Goal: Task Accomplishment & Management: Complete application form

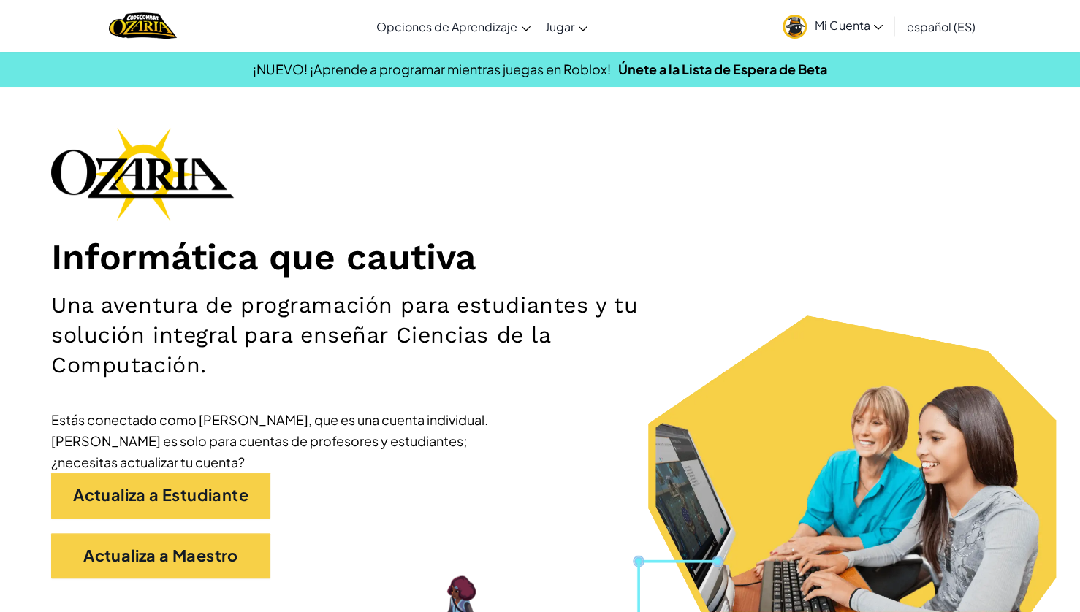
click at [868, 31] on span "Mi Cuenta" at bounding box center [848, 25] width 69 height 15
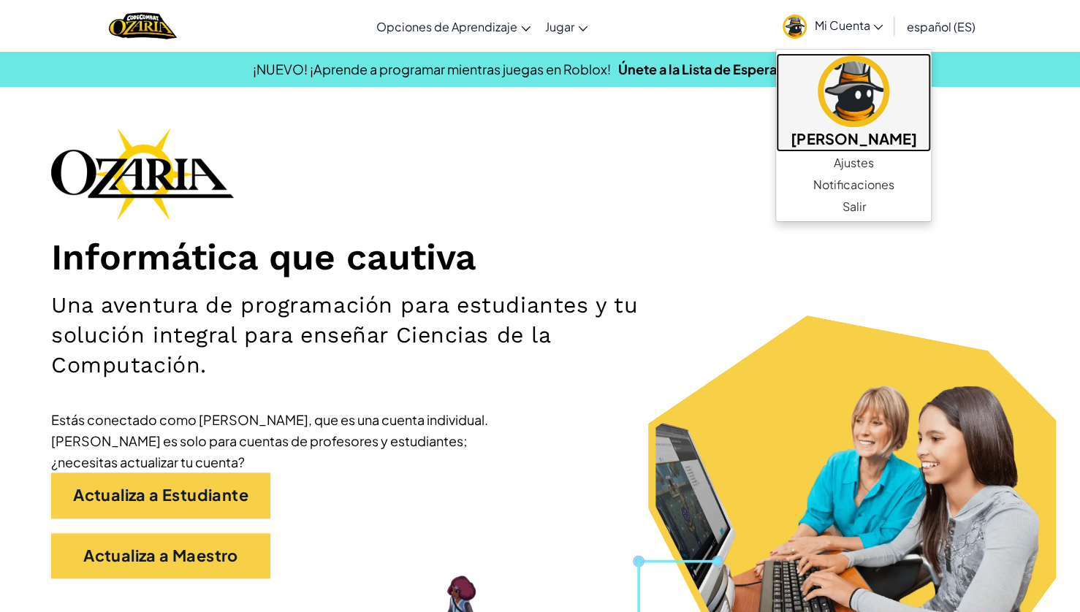
click at [823, 125] on link "[PERSON_NAME]" at bounding box center [853, 102] width 155 height 99
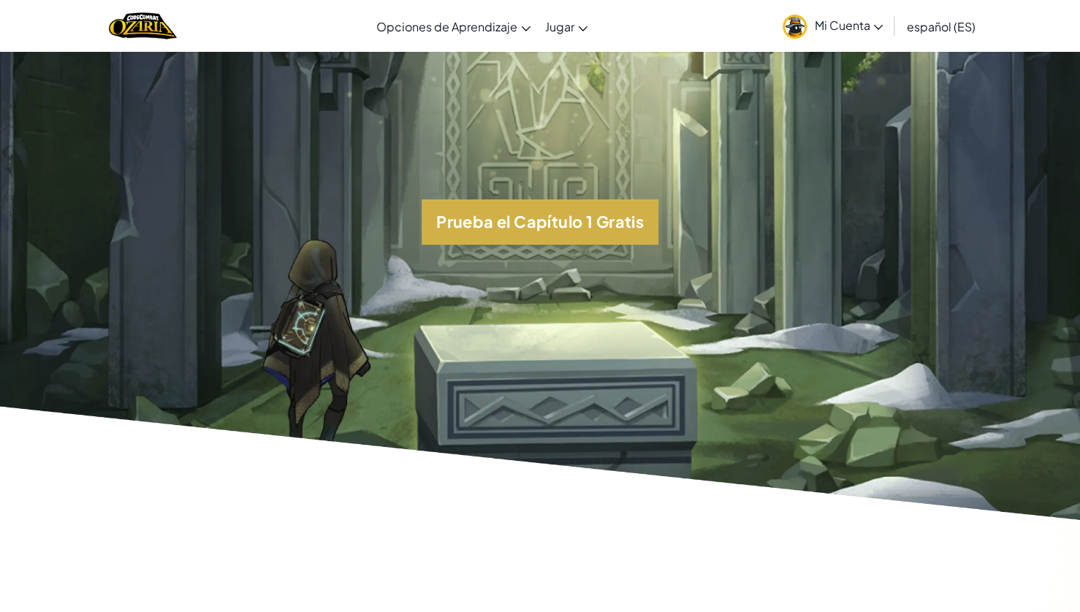
scroll to position [3440, 0]
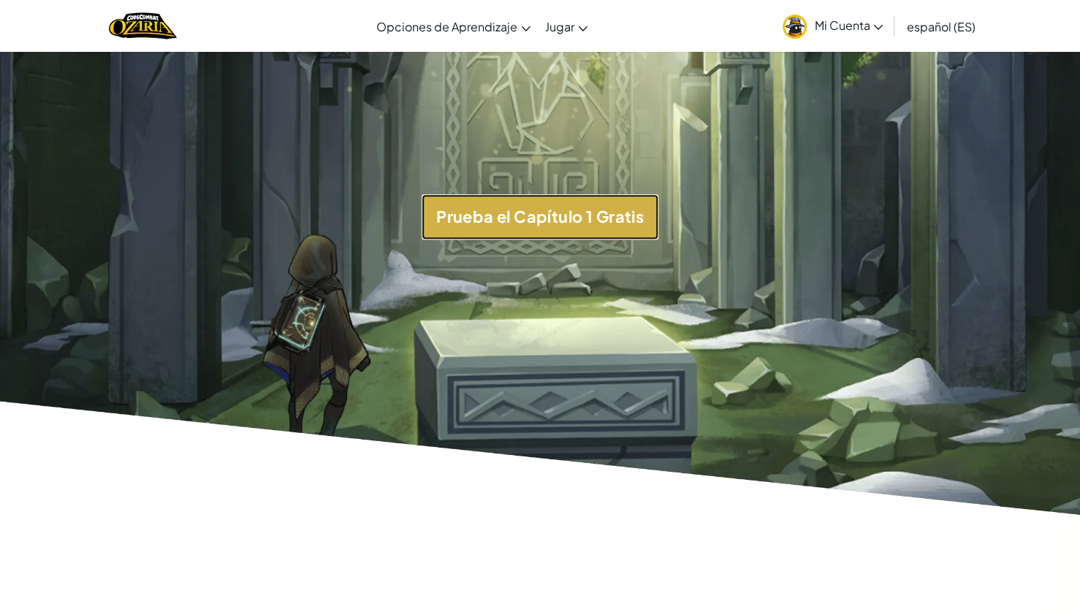
click at [466, 240] on button "Prueba el Capítulo 1 Gratis" at bounding box center [540, 216] width 237 height 45
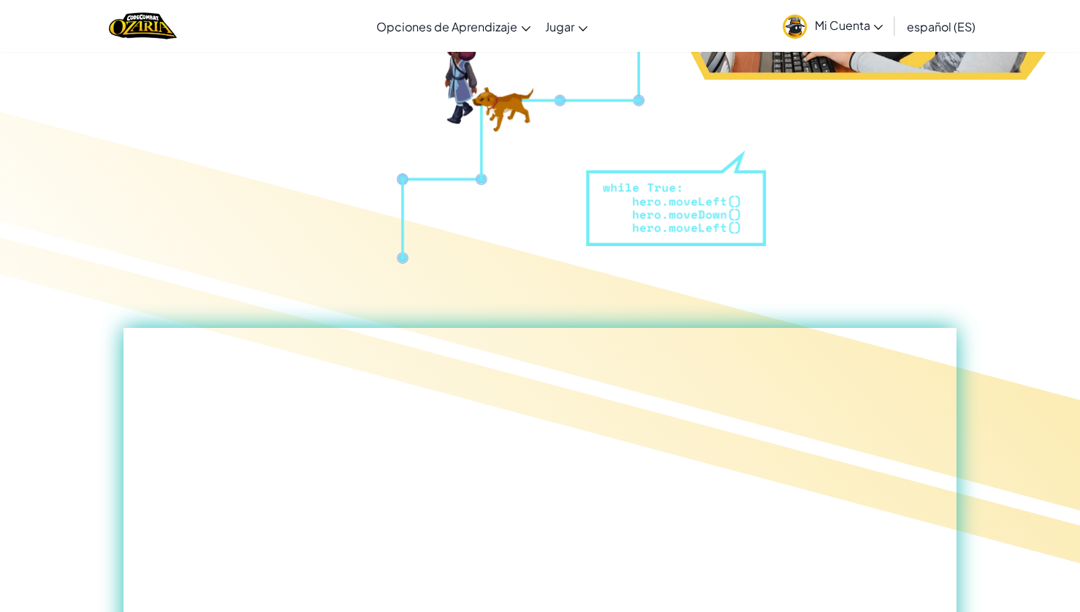
scroll to position [0, 0]
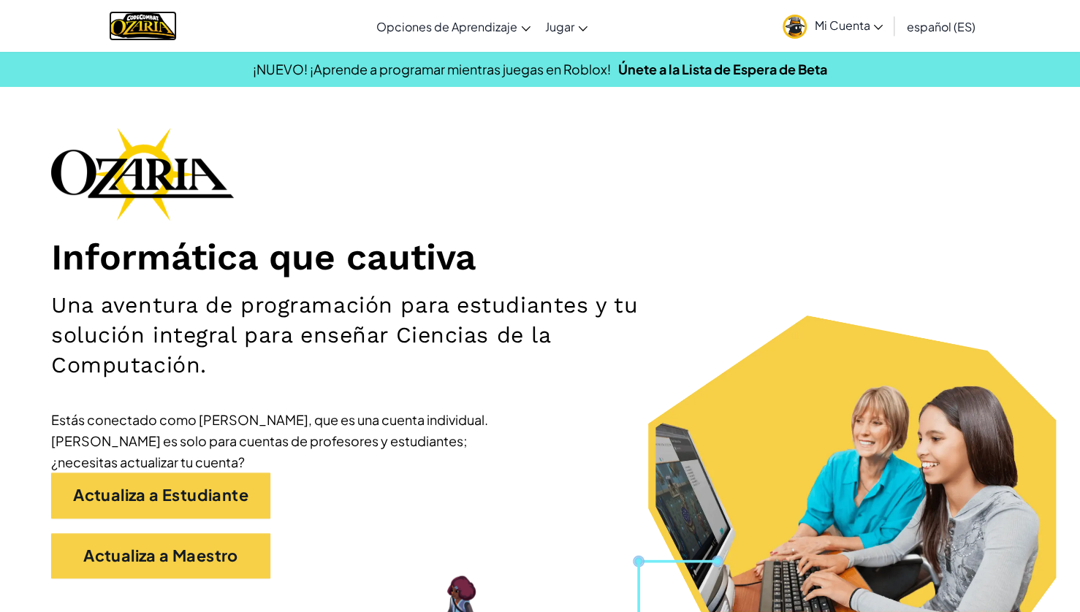
click at [140, 23] on img "Home" at bounding box center [143, 26] width 68 height 30
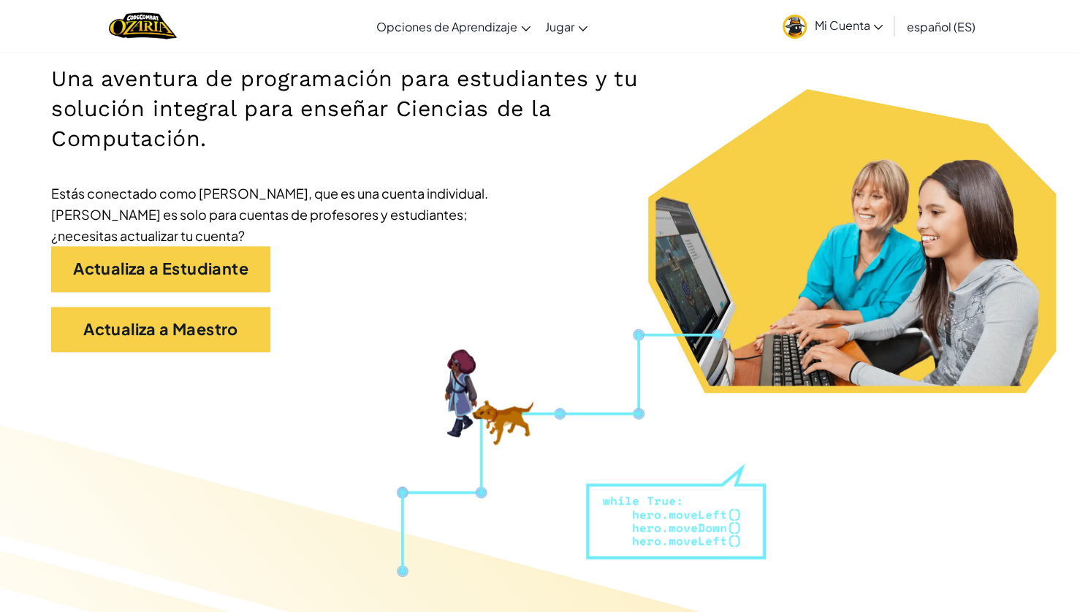
scroll to position [228, 0]
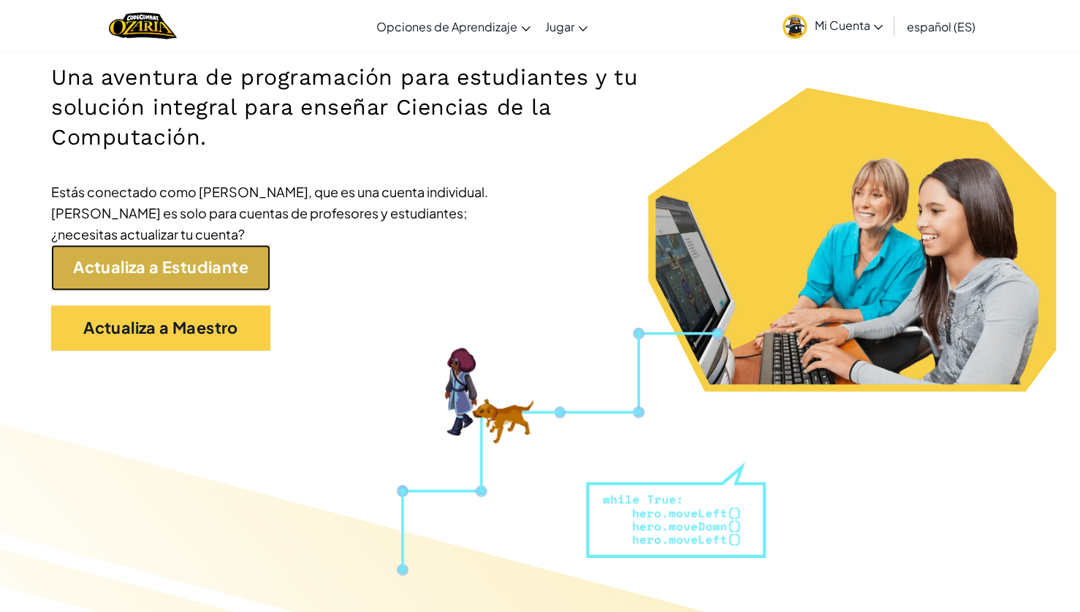
click at [231, 279] on link "Actualiza a Estudiante" at bounding box center [160, 267] width 219 height 45
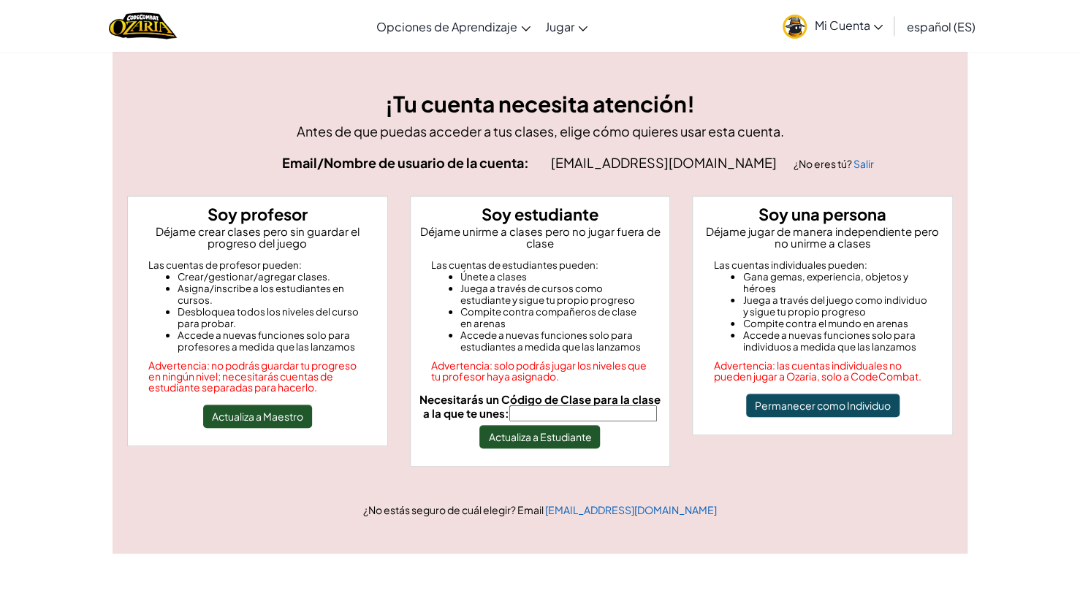
click at [553, 411] on input "Necesitarás un Código de Clase para la clase a la que te unes:" at bounding box center [583, 414] width 148 height 16
type input "NorthOpenWatch"
click at [547, 431] on button "Actualiza a Estudiante" at bounding box center [539, 436] width 121 height 23
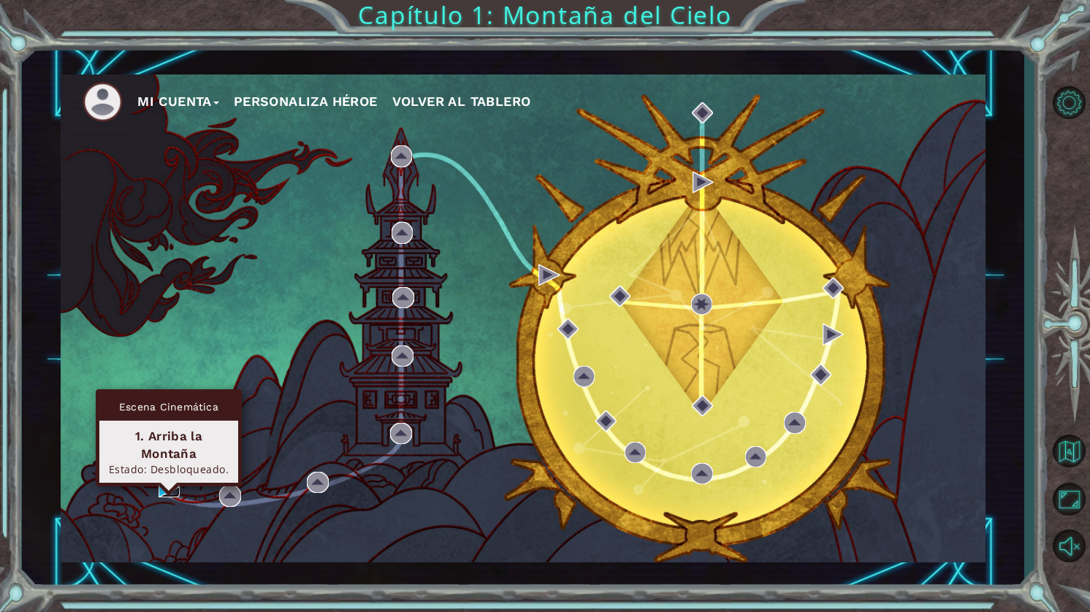
click at [163, 493] on img at bounding box center [169, 487] width 21 height 21
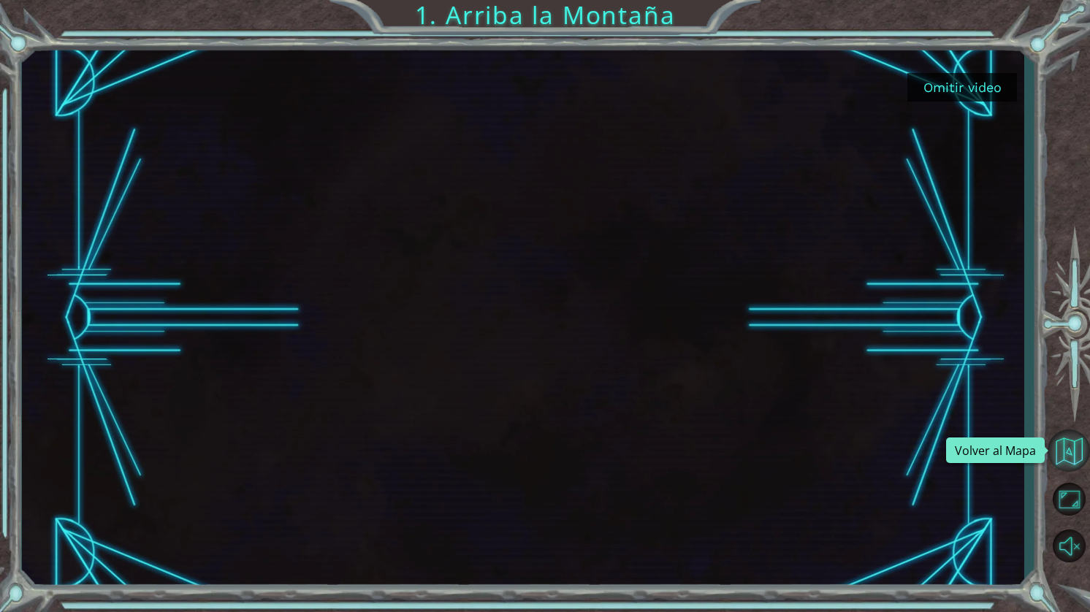
click at [1071, 460] on button "Volver al Mapa" at bounding box center [1069, 451] width 42 height 42
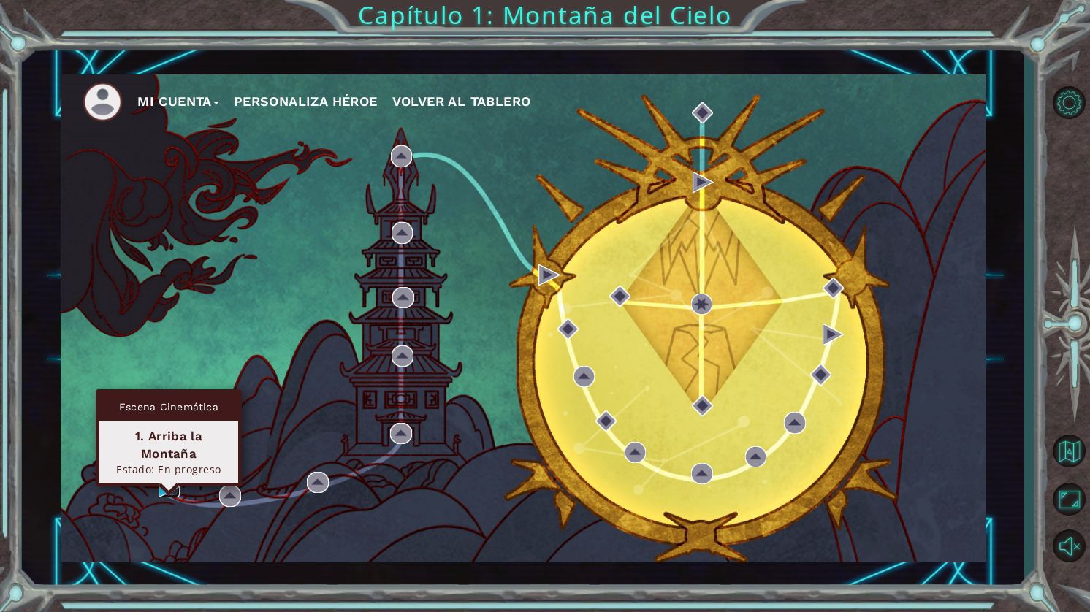
click at [170, 482] on img at bounding box center [169, 487] width 21 height 21
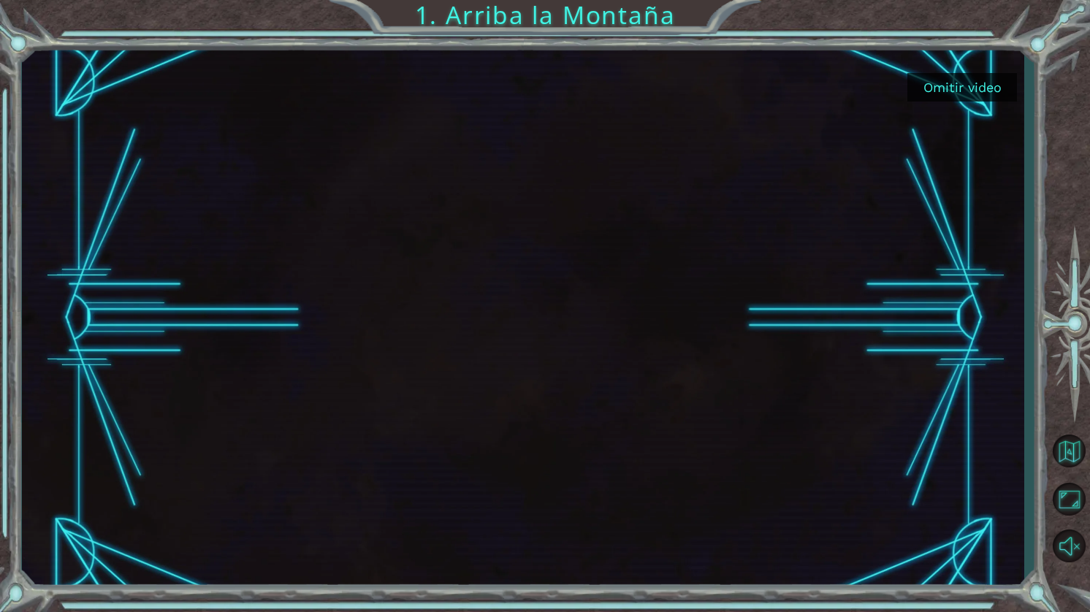
click at [938, 73] on button "Omitir video" at bounding box center [963, 87] width 110 height 29
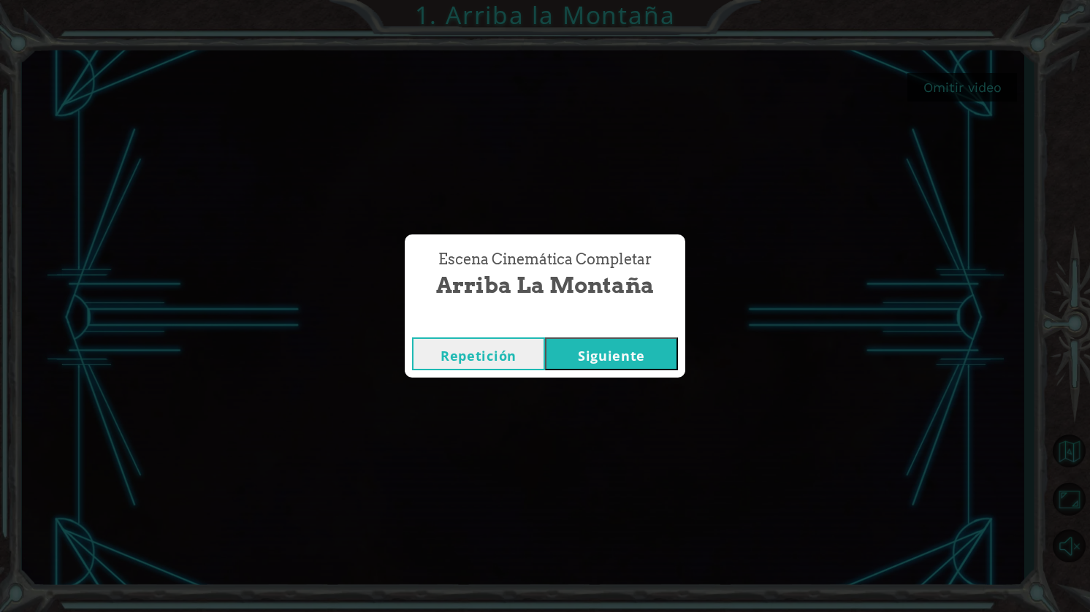
click at [592, 344] on button "Siguiente" at bounding box center [611, 354] width 133 height 33
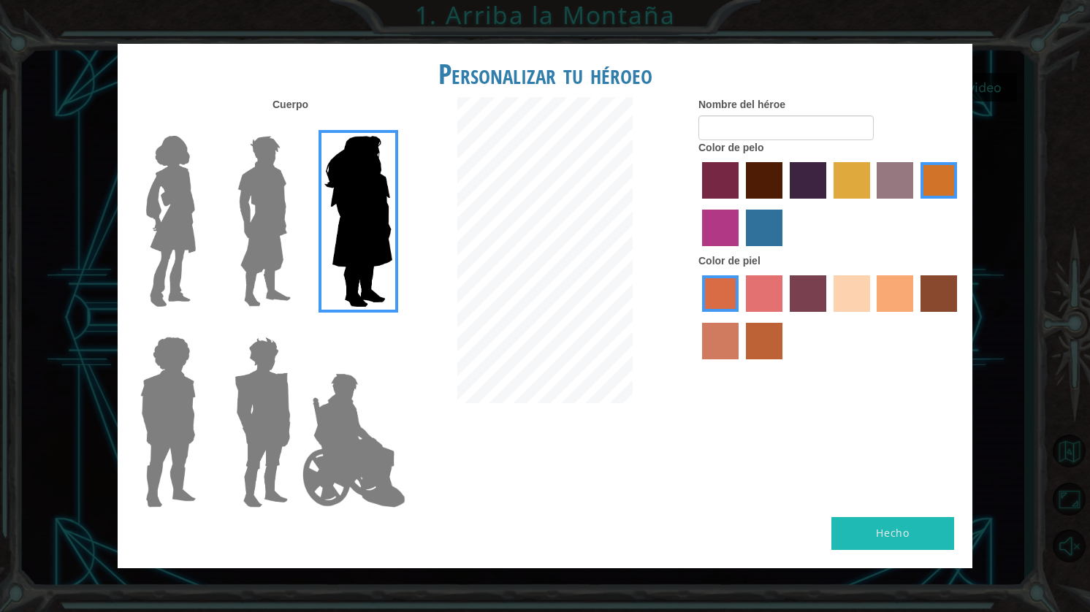
click at [251, 253] on img at bounding box center [264, 221] width 65 height 183
click at [297, 126] on input "Hero Lars" at bounding box center [297, 126] width 0 height 0
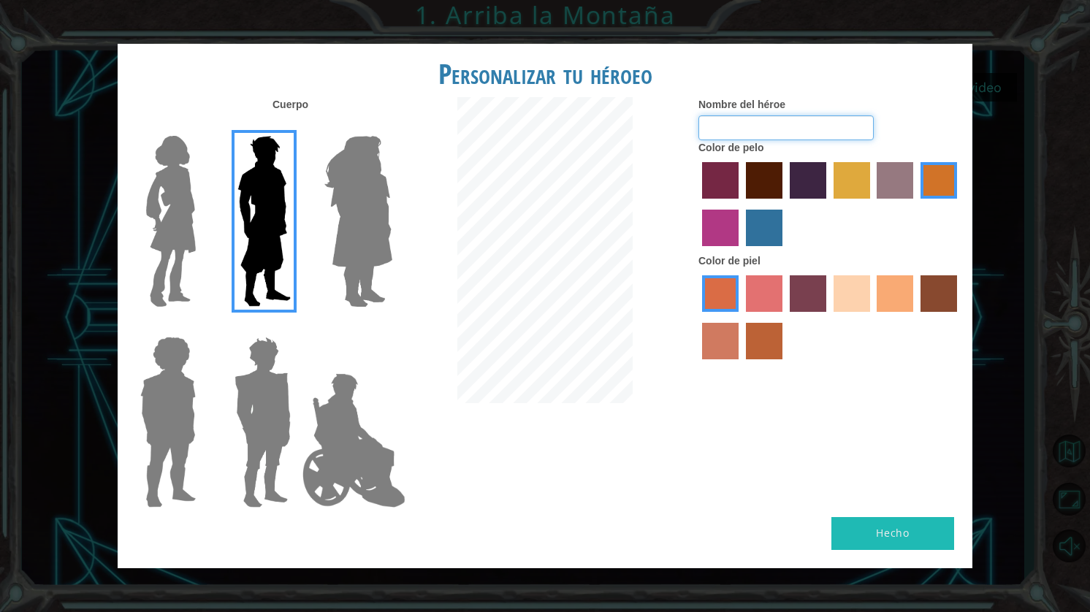
click at [814, 136] on input "Nombre del héroe" at bounding box center [786, 127] width 175 height 25
type input "SANTY"
click at [889, 286] on label "tacao skin color" at bounding box center [895, 294] width 37 height 37
click at [873, 317] on input "tacao skin color" at bounding box center [873, 317] width 0 height 0
click at [766, 341] on label "smoke tree skin color" at bounding box center [764, 341] width 37 height 37
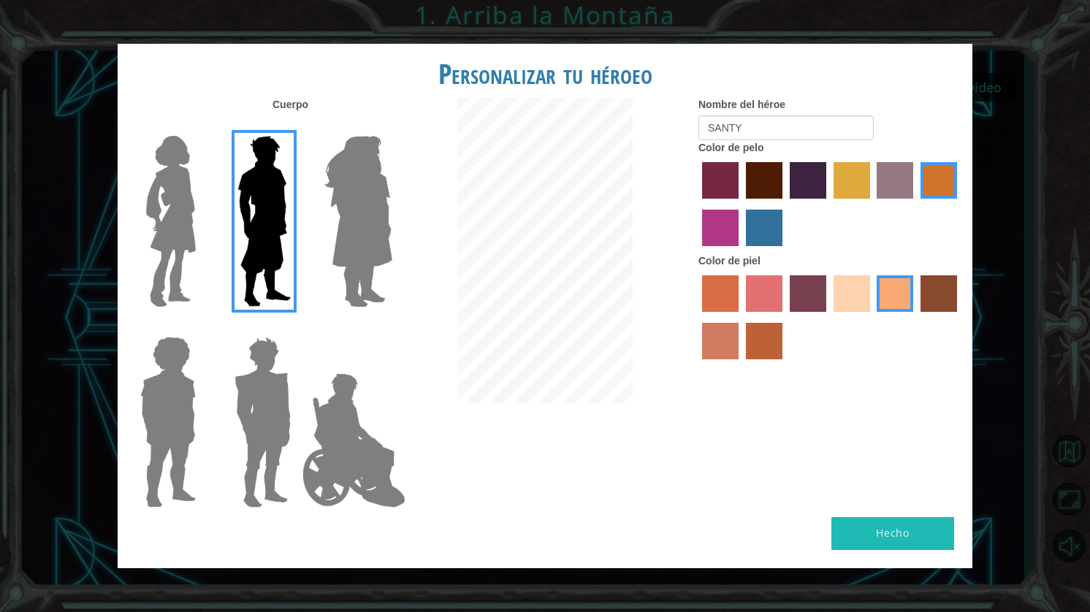
click at [741, 365] on input "smoke tree skin color" at bounding box center [741, 365] width 0 height 0
click at [906, 304] on label "tacao skin color" at bounding box center [895, 294] width 37 height 37
click at [873, 317] on input "tacao skin color" at bounding box center [873, 317] width 0 height 0
click at [925, 531] on button "Hecho" at bounding box center [893, 533] width 123 height 33
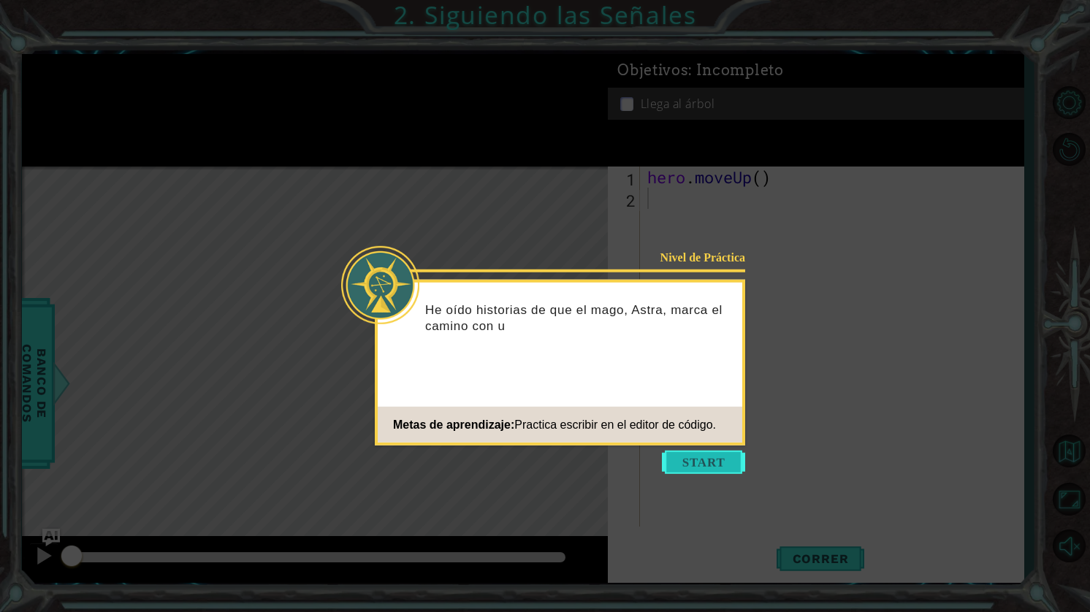
click at [684, 460] on button "Start" at bounding box center [703, 462] width 83 height 23
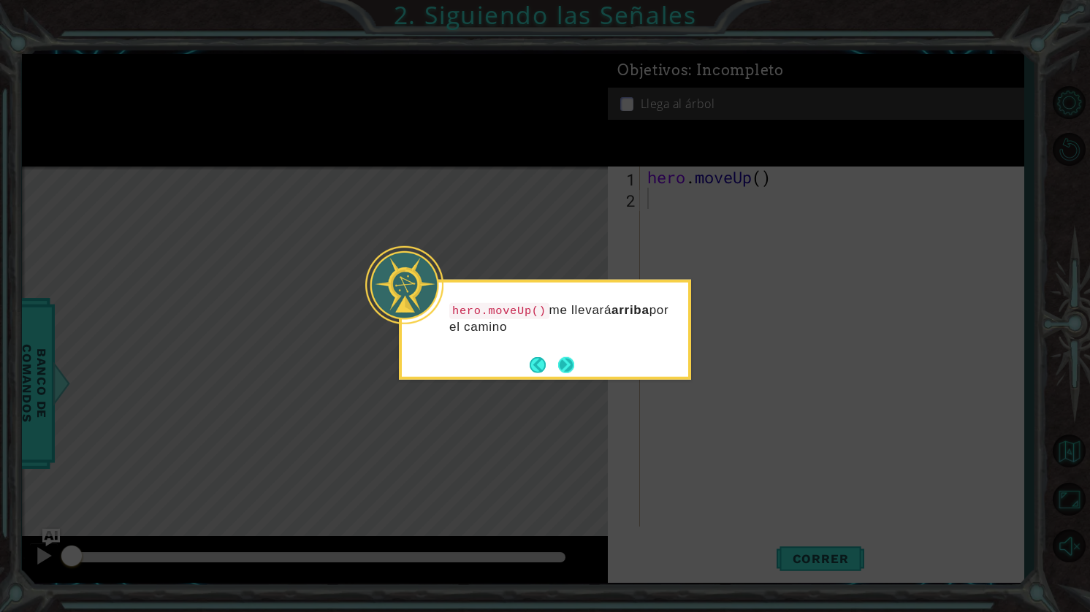
click at [569, 372] on button "Next" at bounding box center [566, 364] width 19 height 19
click at [569, 372] on div "Level Map" at bounding box center [359, 382] width 675 height 430
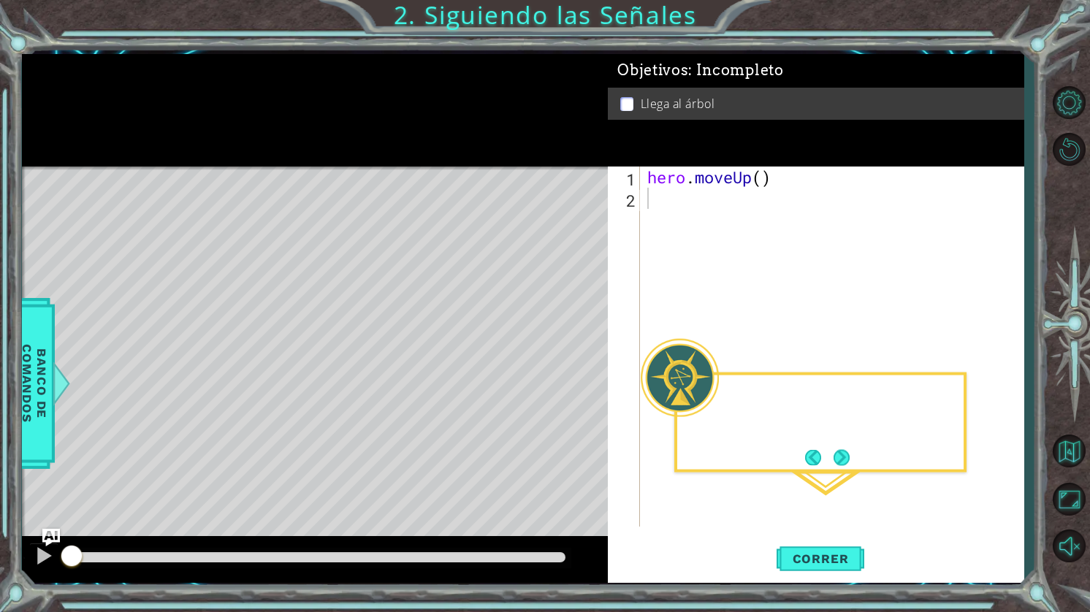
click at [569, 372] on div "Level Map" at bounding box center [359, 382] width 675 height 430
click at [1071, 449] on button "Volver al Mapa" at bounding box center [1069, 451] width 42 height 42
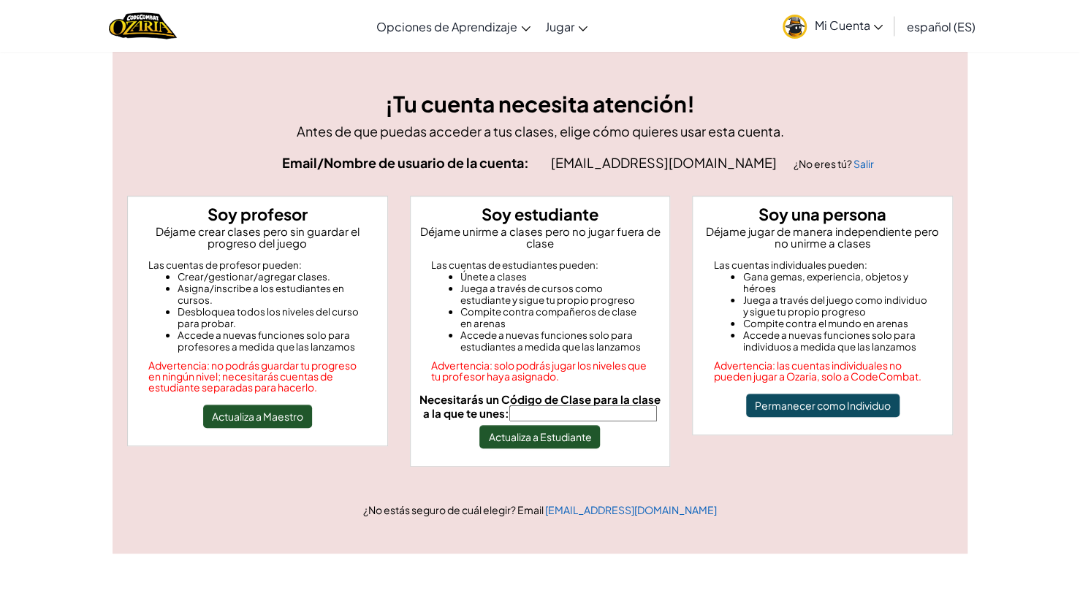
click at [812, 22] on link "Mi Cuenta" at bounding box center [832, 26] width 115 height 46
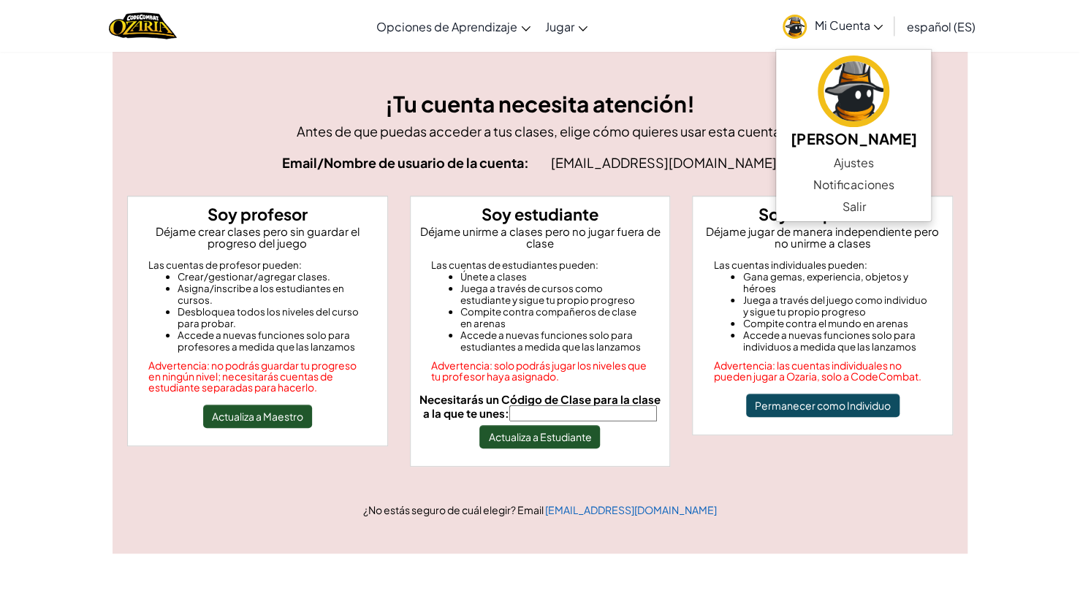
click at [686, 115] on h3 "¡Tu cuenta necesita atención!" at bounding box center [540, 104] width 826 height 33
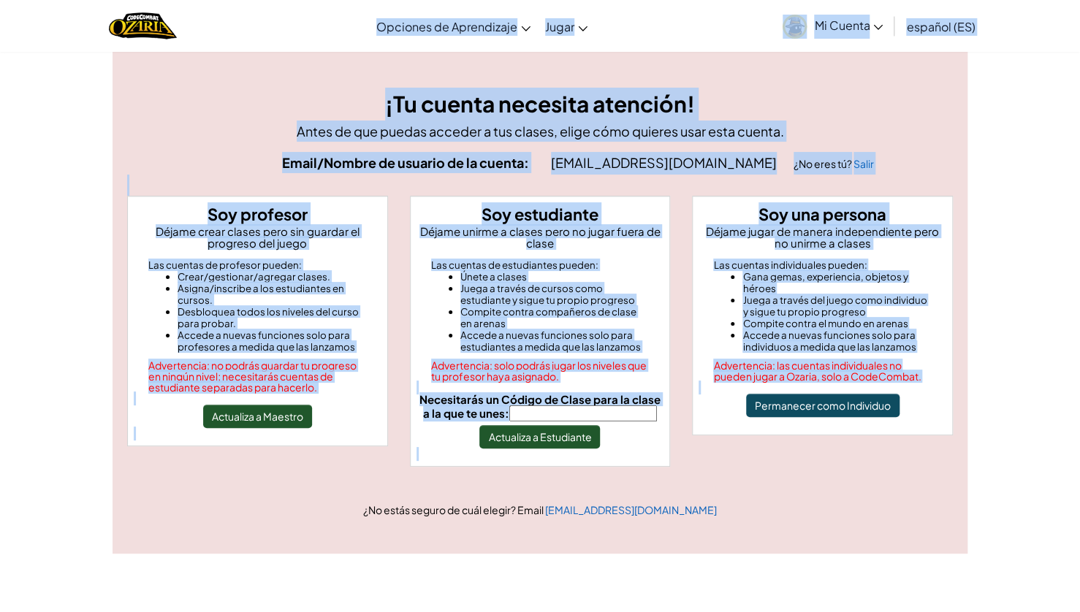
drag, startPoint x: 766, startPoint y: 446, endPoint x: 158, endPoint y: 39, distance: 731.3
click at [154, 32] on img "Home" at bounding box center [143, 26] width 68 height 30
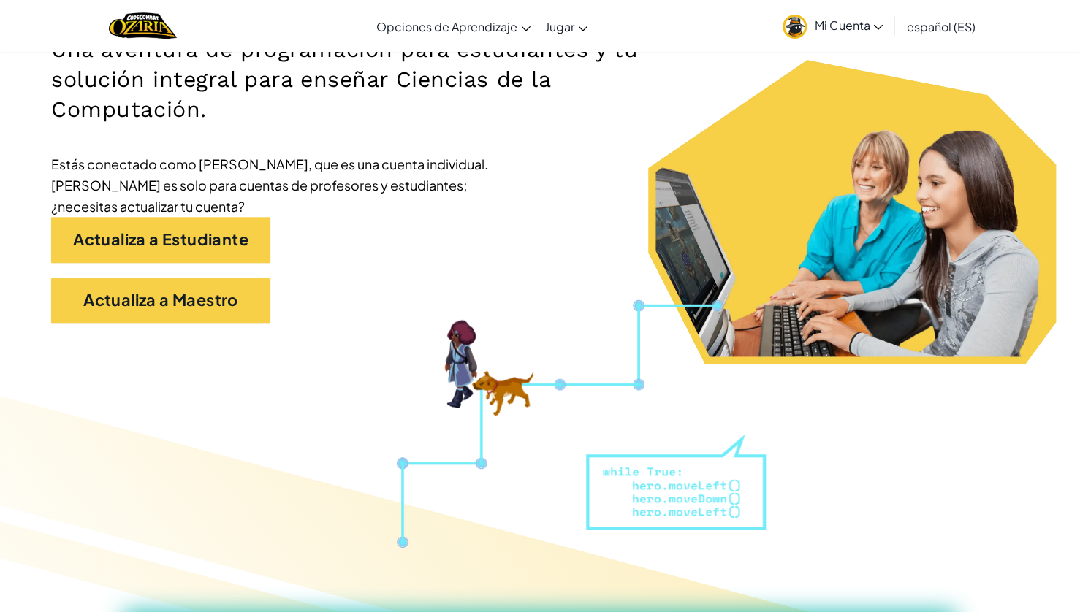
scroll to position [254, 0]
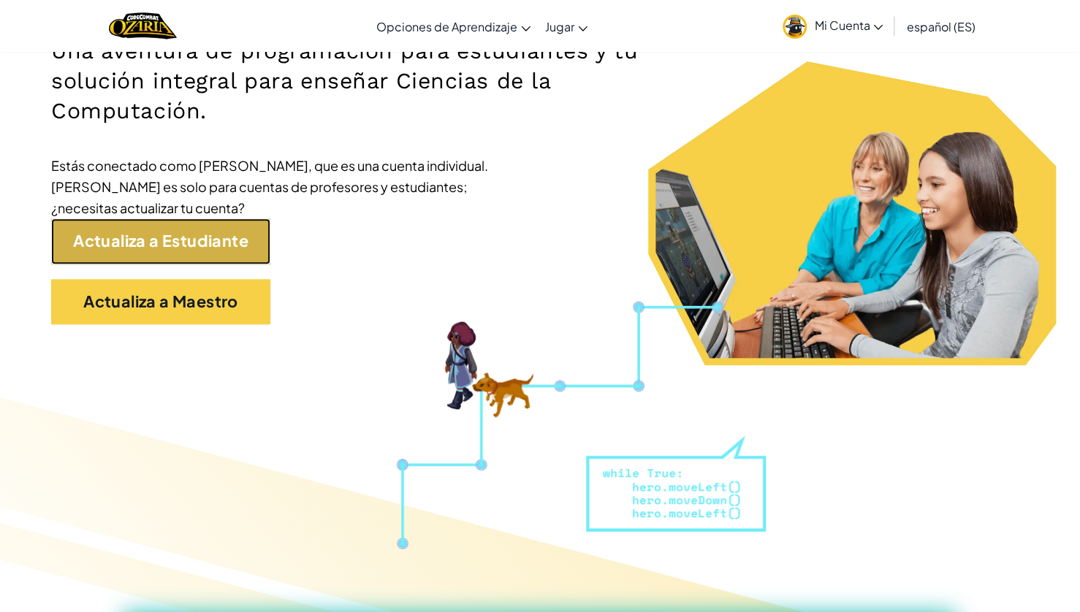
click at [159, 232] on link "Actualiza a Estudiante" at bounding box center [160, 241] width 219 height 45
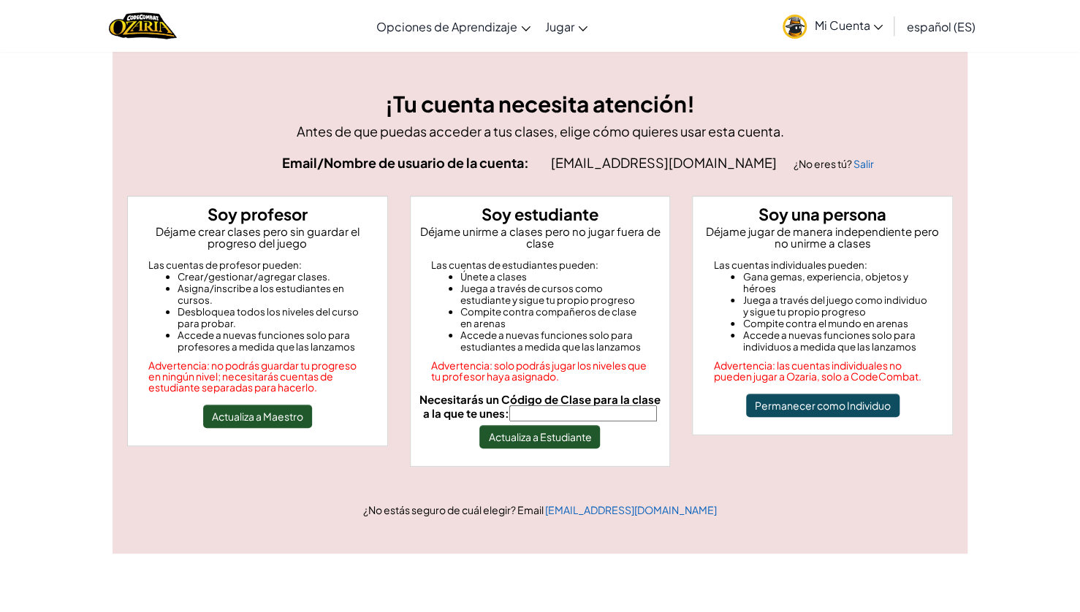
click at [639, 411] on input "Necesitarás un Código de Clase para la clase a la que te unes:" at bounding box center [583, 414] width 148 height 16
type input "NorthOpenWatch"
click at [547, 443] on button "Actualiza a Estudiante" at bounding box center [539, 436] width 121 height 23
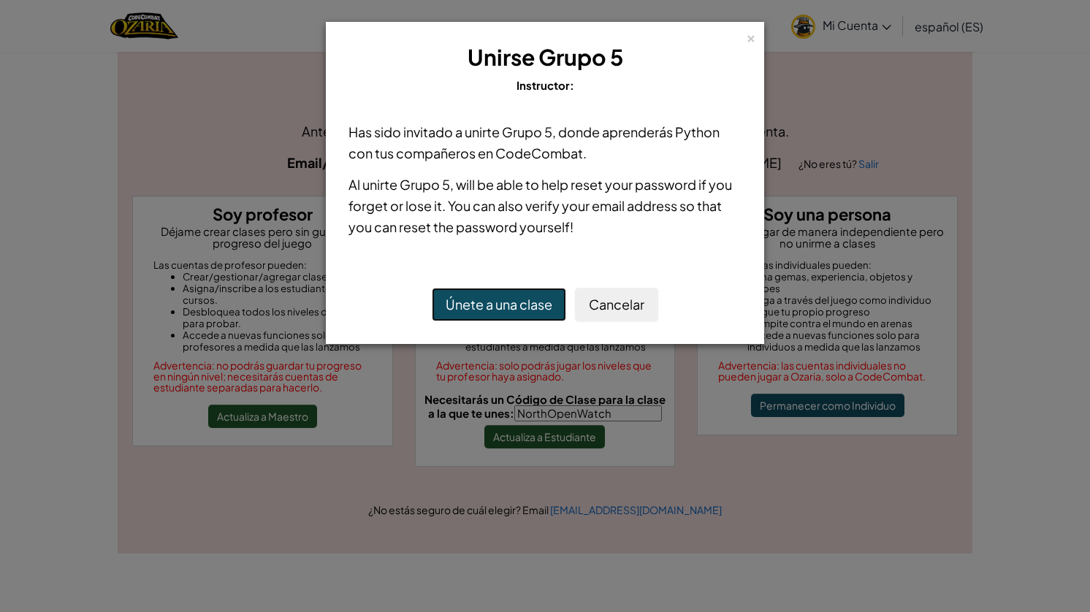
click at [502, 299] on button "Únete a una clase" at bounding box center [499, 305] width 134 height 34
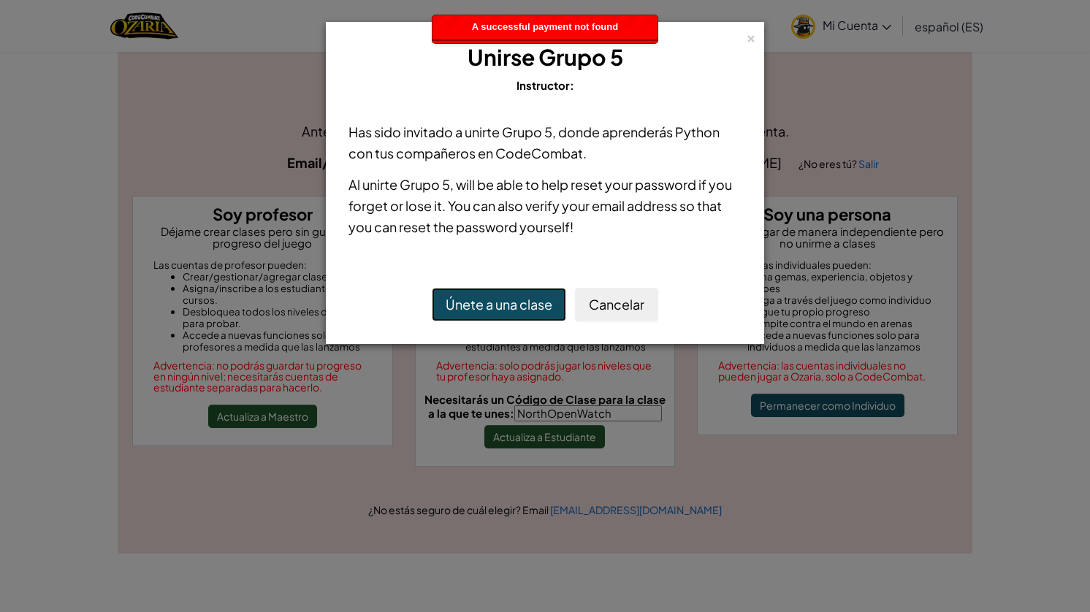
click at [502, 299] on button "Únete a una clase" at bounding box center [499, 305] width 134 height 34
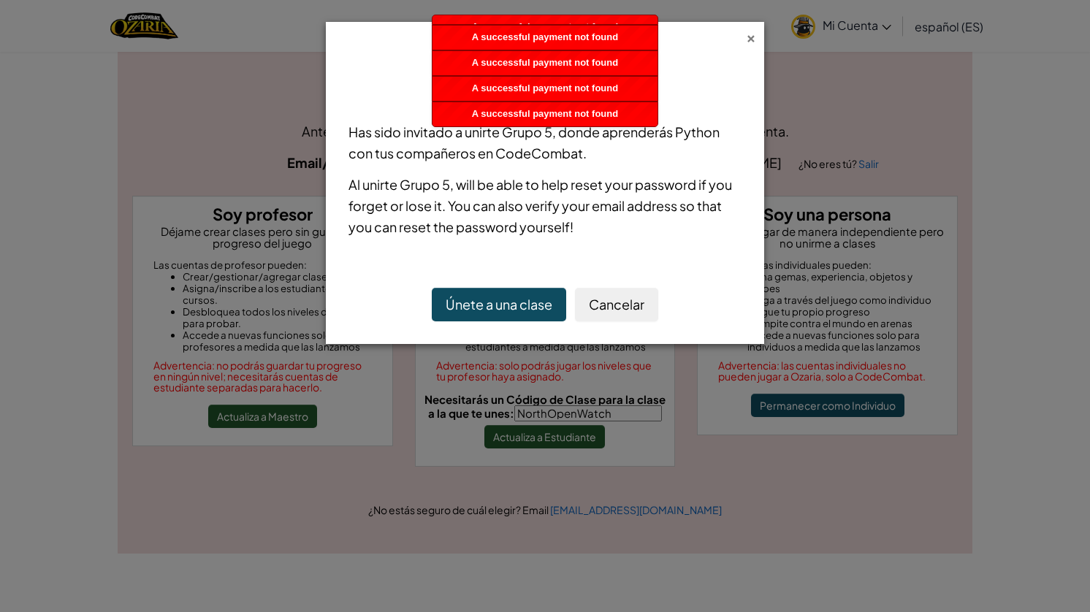
click at [753, 37] on div "×" at bounding box center [751, 36] width 10 height 15
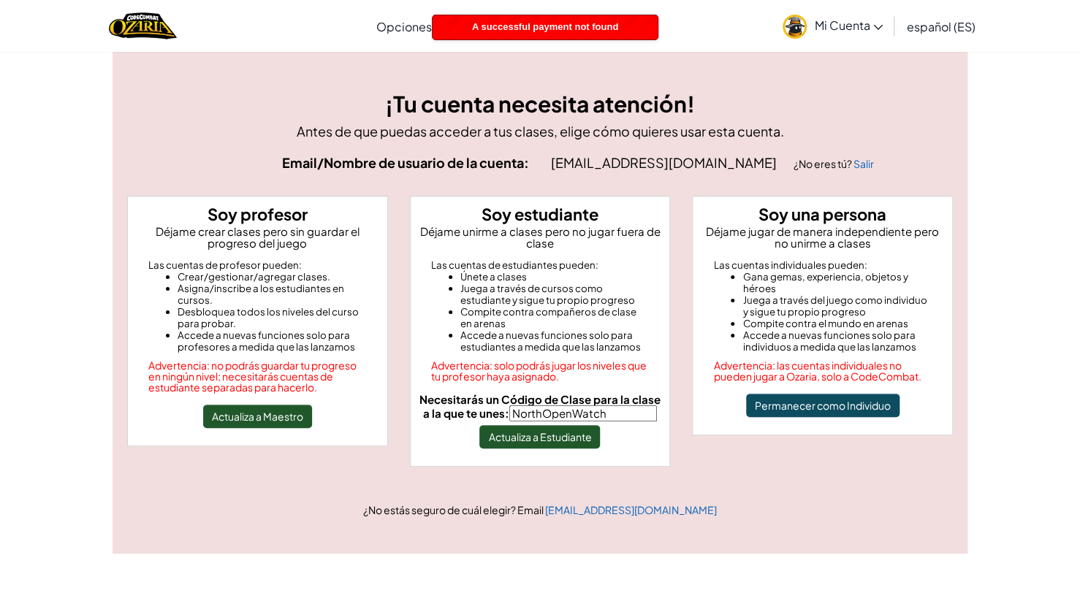
click at [875, 23] on span "Mi Cuenta" at bounding box center [848, 25] width 69 height 15
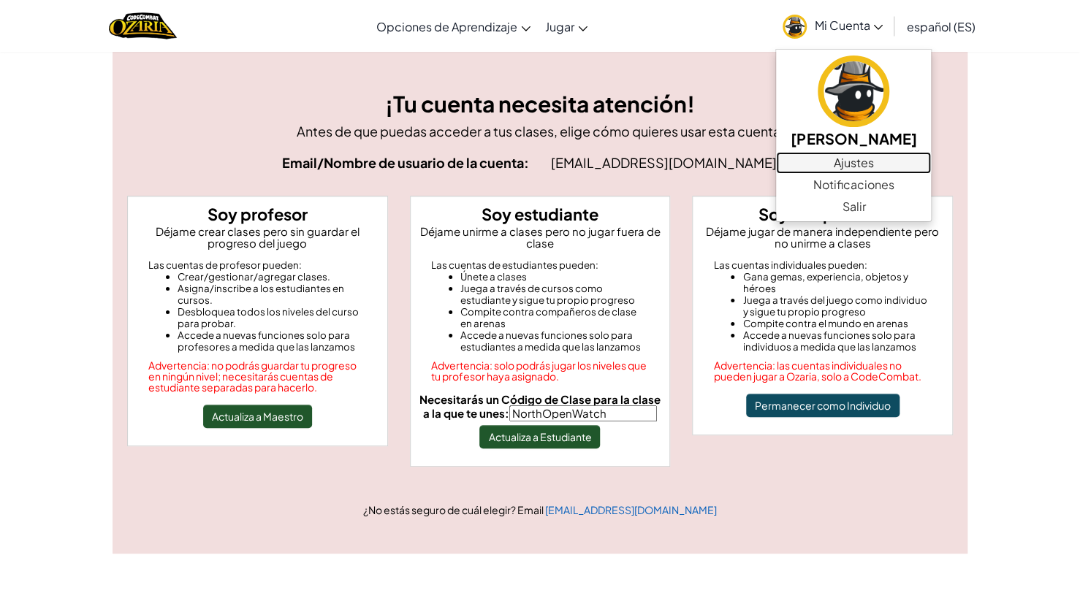
click at [848, 161] on link "Ajustes" at bounding box center [853, 163] width 155 height 22
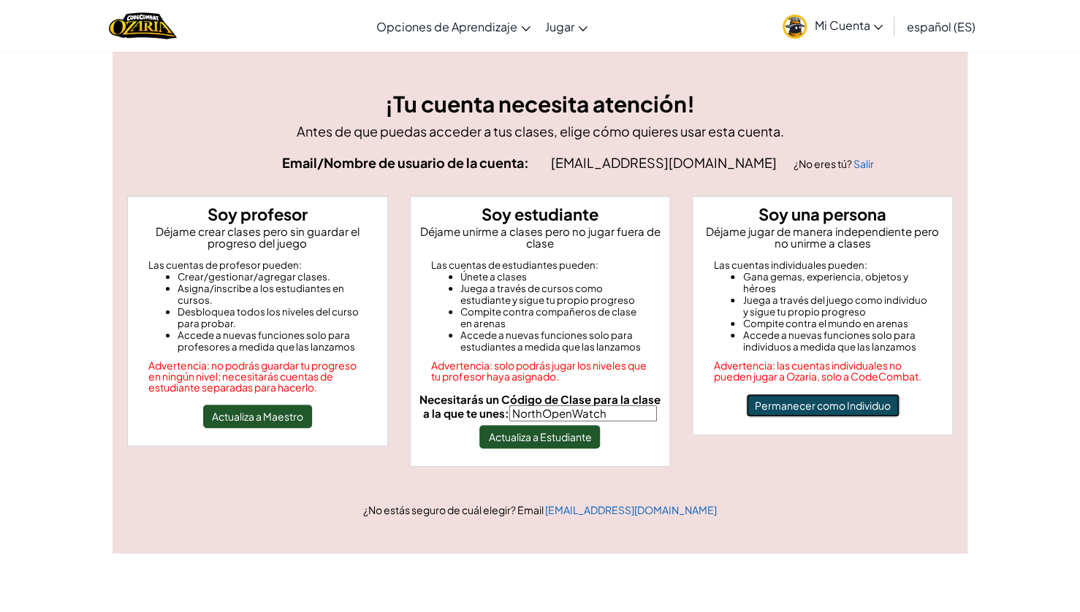
click at [828, 406] on button "Permanecer como Individuo" at bounding box center [822, 405] width 153 height 23
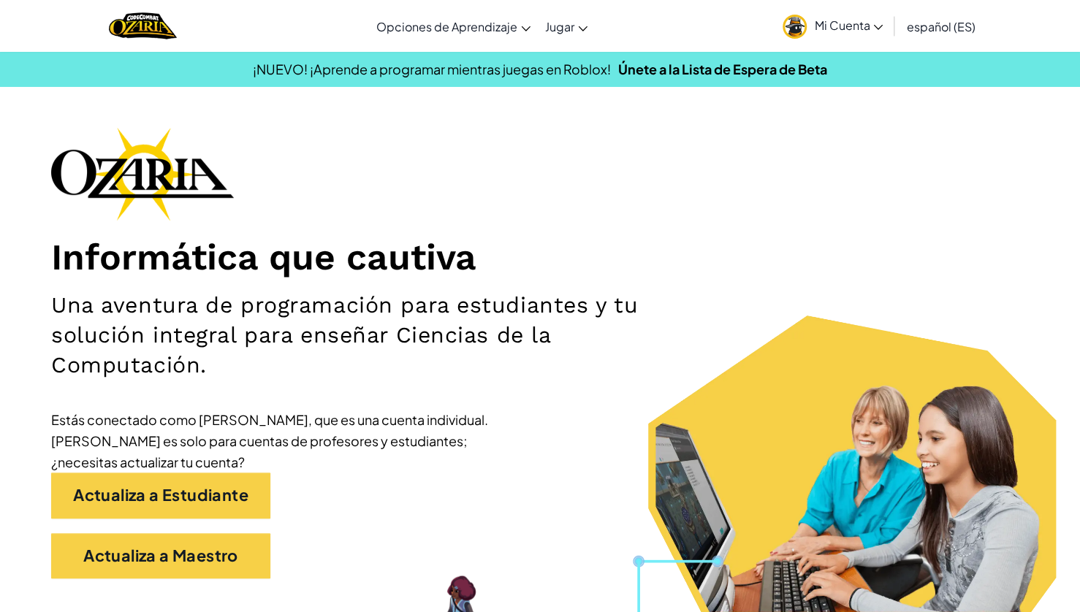
click at [161, 151] on img at bounding box center [142, 174] width 183 height 94
click at [153, 165] on img at bounding box center [142, 174] width 183 height 94
drag, startPoint x: 153, startPoint y: 165, endPoint x: 152, endPoint y: 31, distance: 134.5
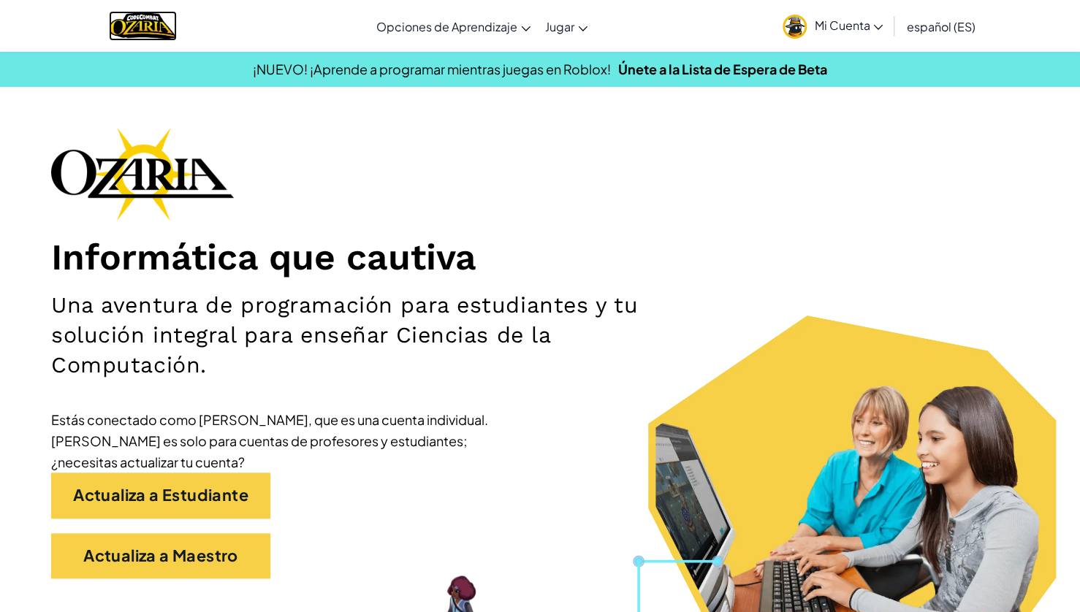
click at [152, 31] on img "Home" at bounding box center [143, 26] width 68 height 30
click at [349, 312] on h2 "Una aventura de programación para estudiantes y tu solución integral para enseñ…" at bounding box center [378, 335] width 655 height 90
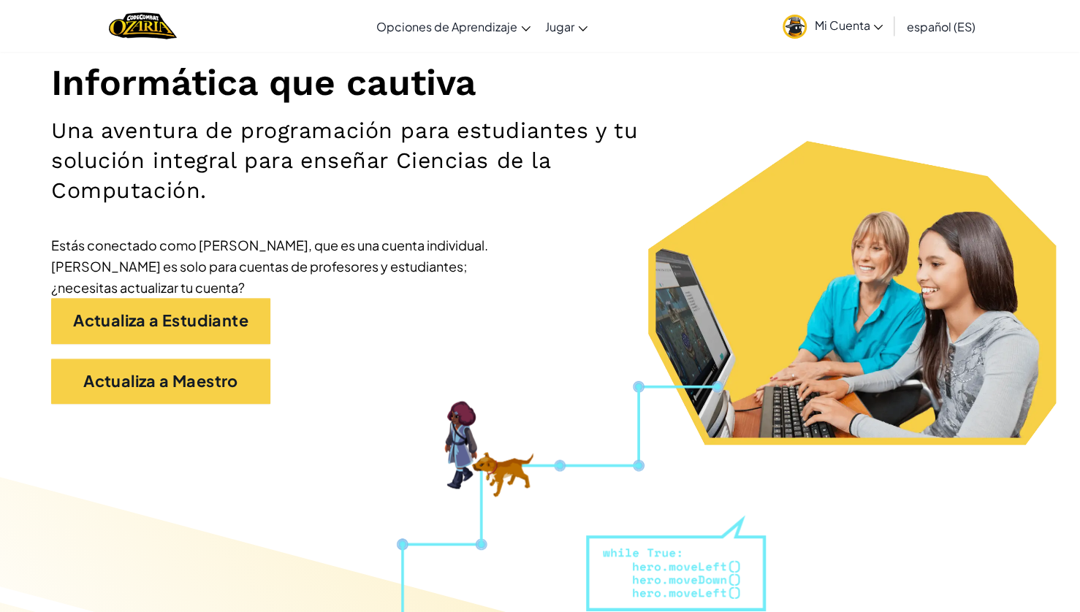
scroll to position [175, 0]
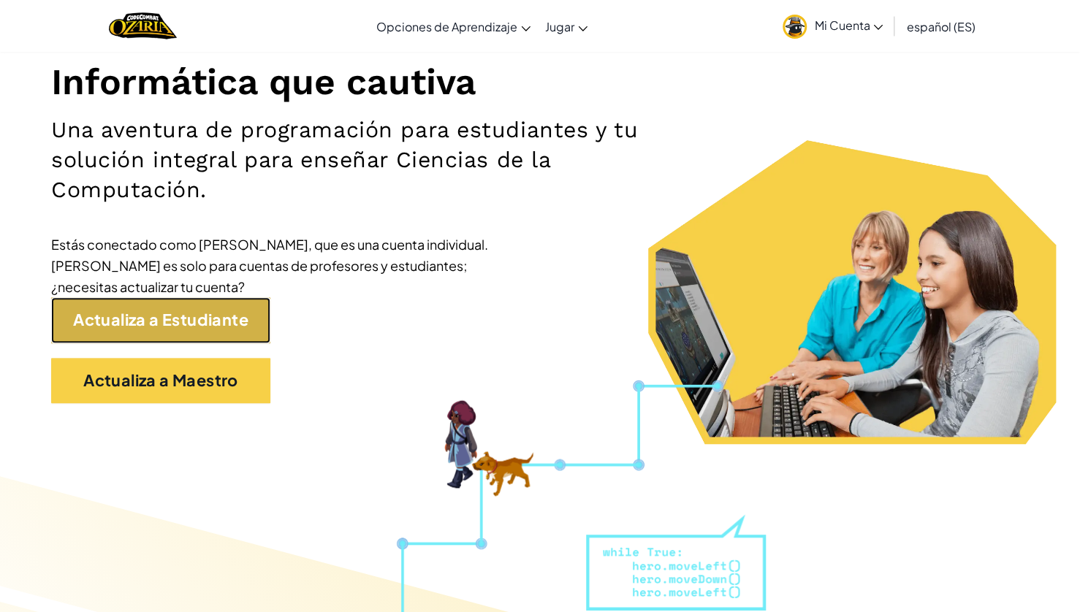
click at [227, 319] on link "Actualiza a Estudiante" at bounding box center [160, 319] width 219 height 45
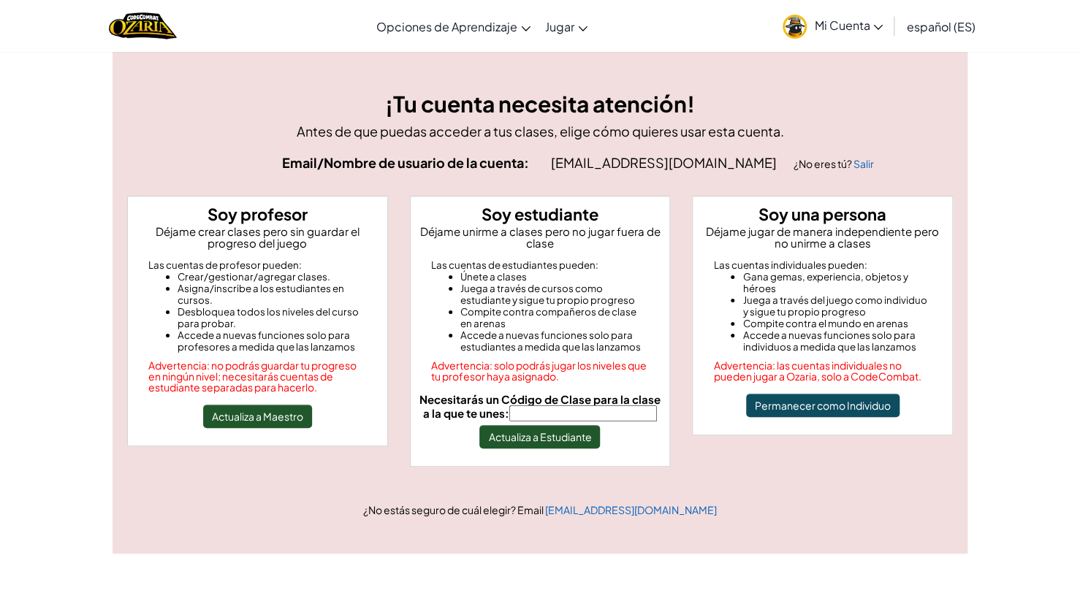
click at [558, 408] on input "Necesitarás un Código de Clase para la clase a la que te unes:" at bounding box center [583, 414] width 148 height 16
type input "NorthOpenWatch"
click at [542, 446] on button "Actualiza a Estudiante" at bounding box center [539, 436] width 121 height 23
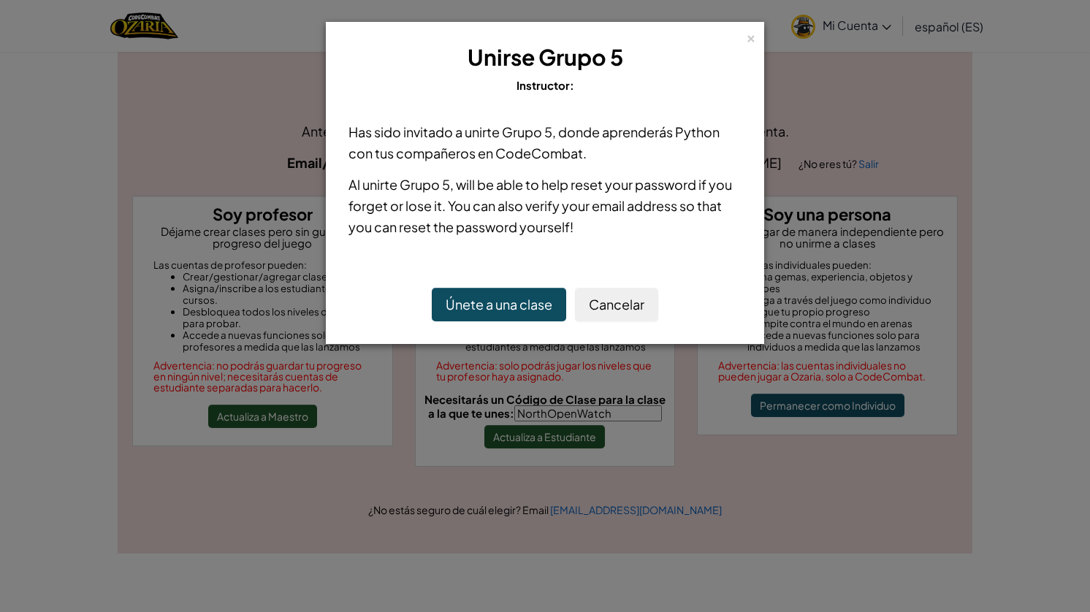
click at [528, 303] on button "Únete a una clase" at bounding box center [499, 305] width 134 height 34
click at [754, 42] on div "×" at bounding box center [751, 36] width 10 height 15
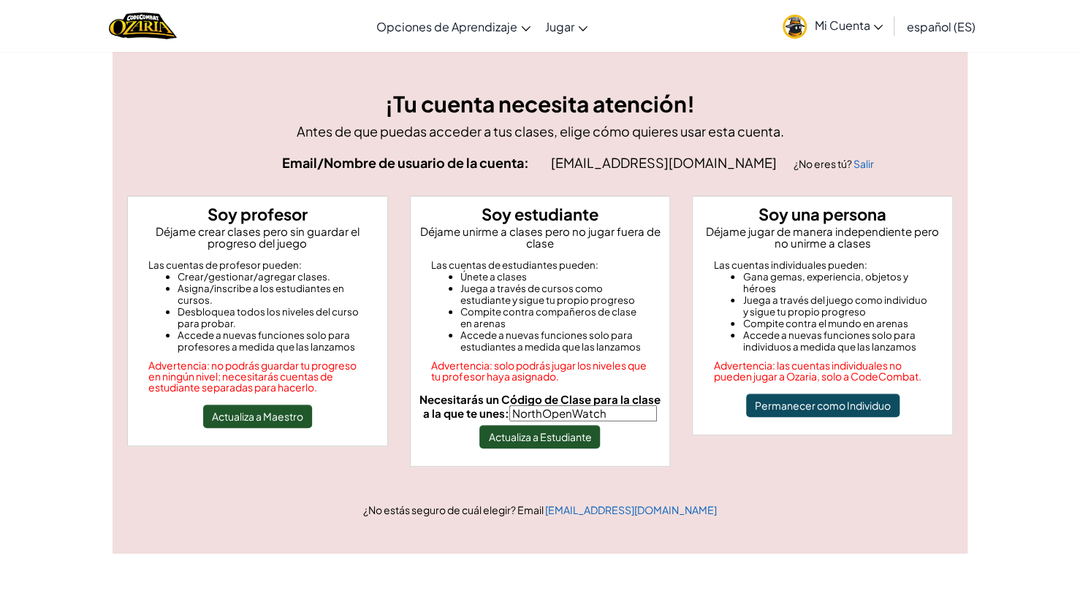
click at [622, 159] on span "Al07166460@tecmilenio.mx" at bounding box center [665, 162] width 228 height 17
click at [846, 44] on link "Mi Cuenta" at bounding box center [832, 26] width 115 height 46
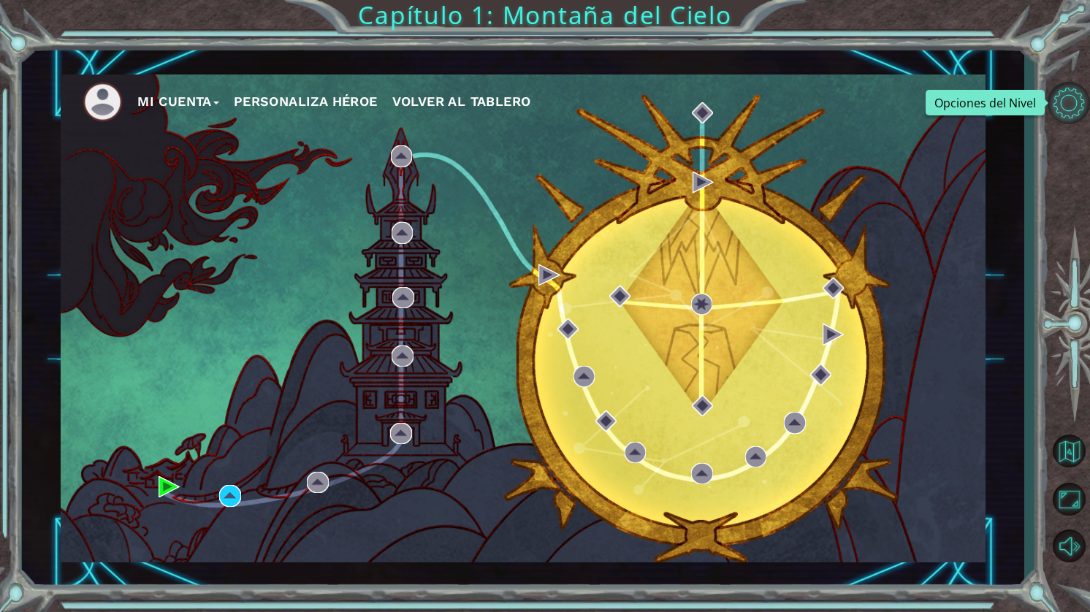
click at [1067, 115] on button "Opciones del Nivel" at bounding box center [1069, 103] width 42 height 42
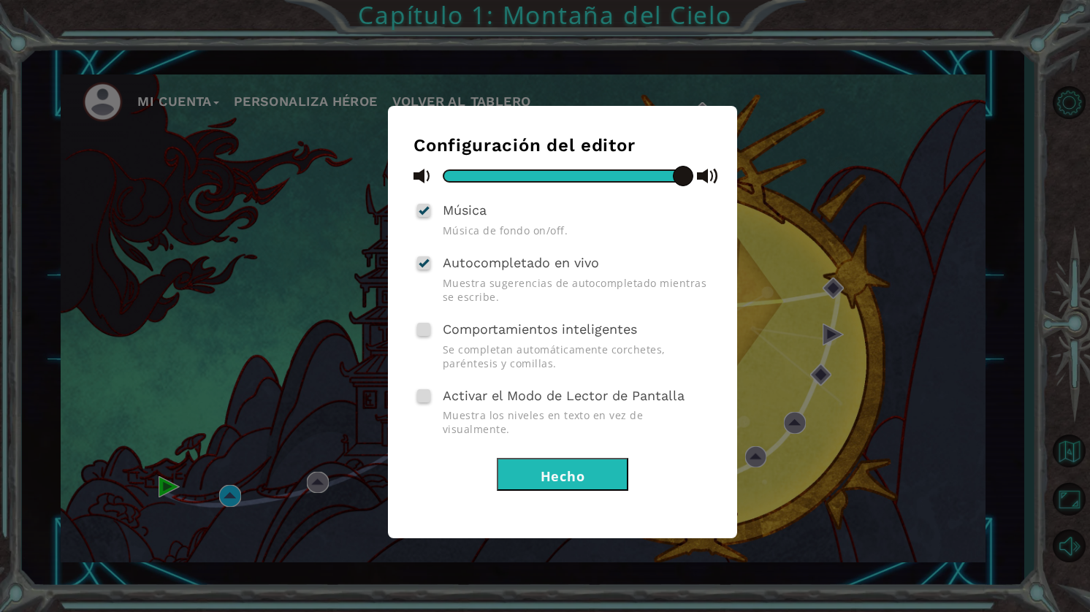
click at [980, 305] on div "Configuración del editor Música Música de fondo on/off. Autocompletado en vivo …" at bounding box center [545, 306] width 1090 height 612
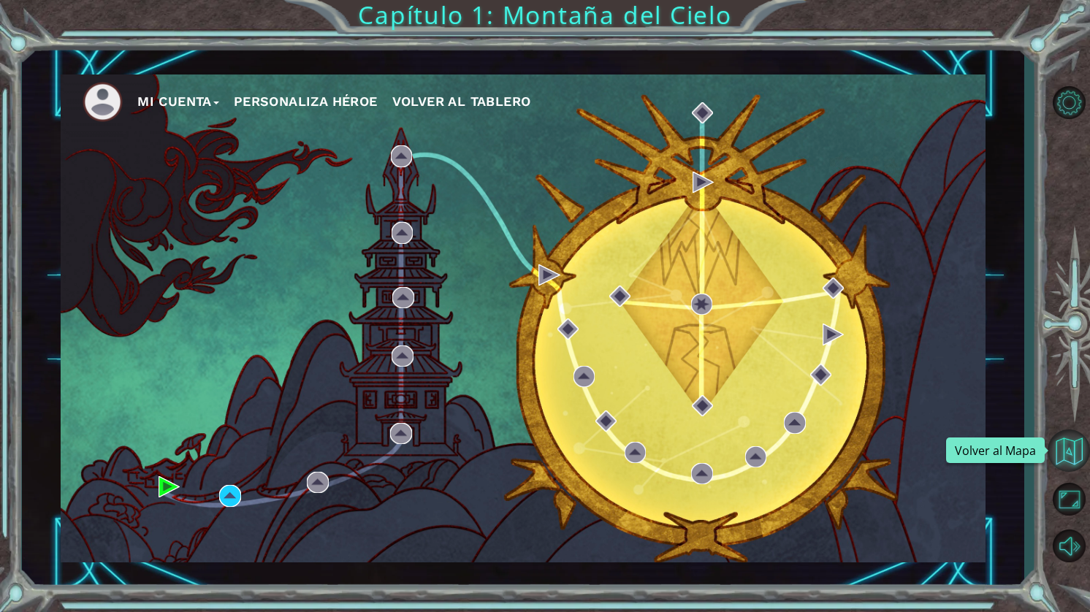
click at [1072, 451] on button "Volver al Mapa" at bounding box center [1069, 451] width 42 height 42
drag, startPoint x: 80, startPoint y: 91, endPoint x: 153, endPoint y: 101, distance: 73.8
click at [153, 101] on nav "Mi Cuenta Personaliza Héroe Volver al Tablero" at bounding box center [523, 99] width 925 height 48
click at [153, 101] on button "Mi Cuenta" at bounding box center [178, 102] width 82 height 22
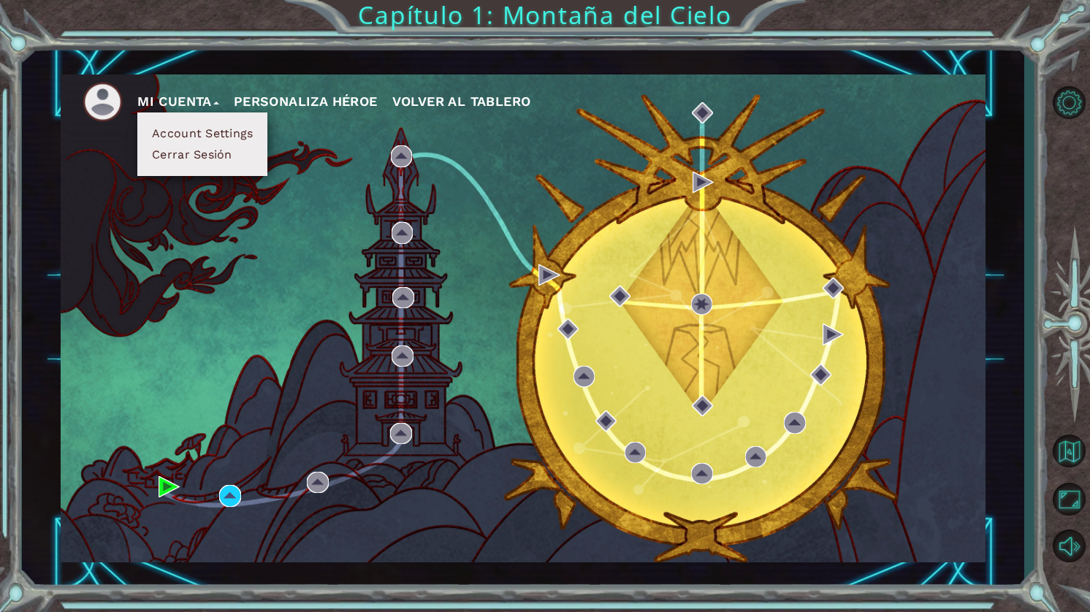
click at [161, 133] on button "Account Settings" at bounding box center [203, 134] width 110 height 16
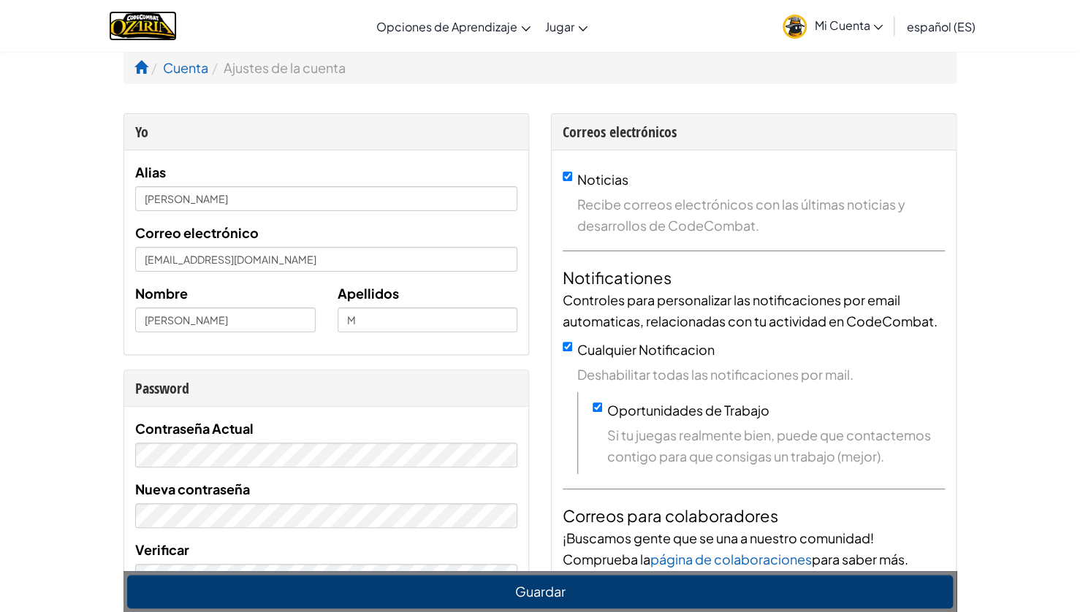
click at [143, 12] on img "Home" at bounding box center [143, 26] width 68 height 30
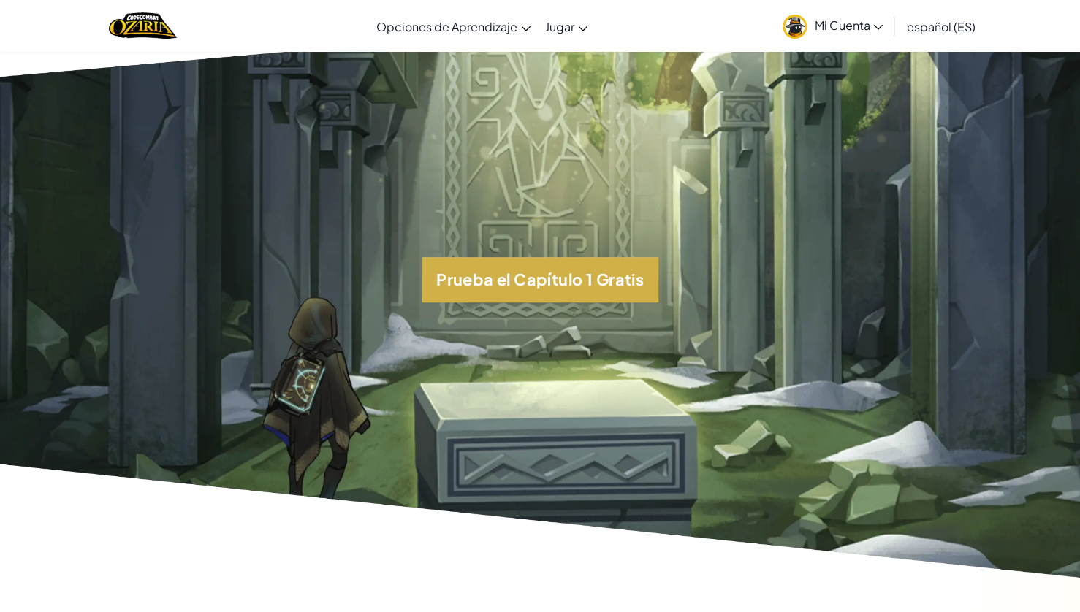
scroll to position [3283, 0]
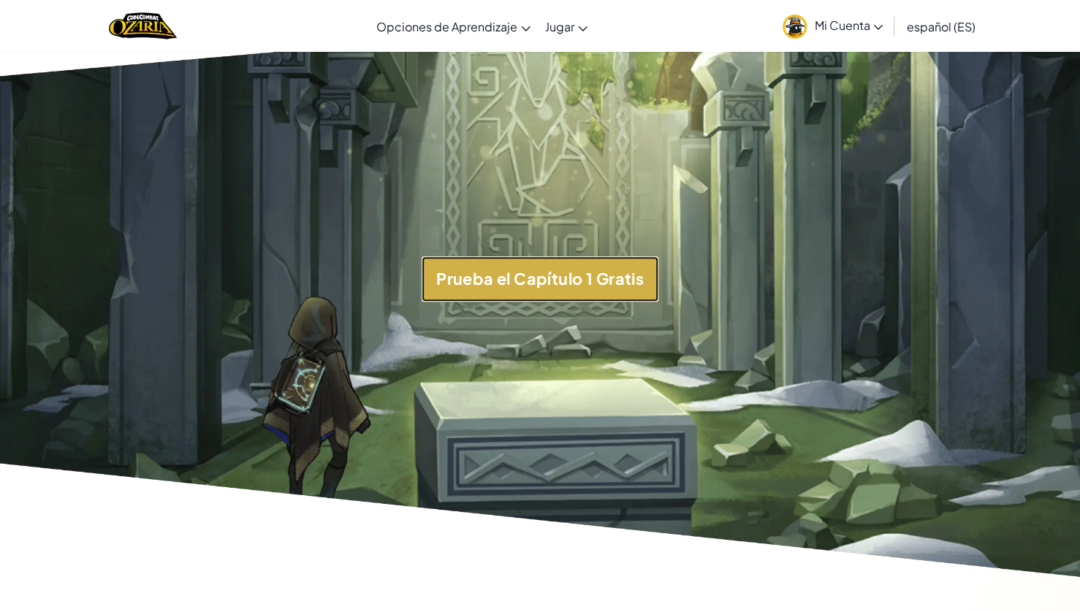
click at [512, 302] on button "Prueba el Capítulo 1 Gratis" at bounding box center [540, 279] width 237 height 45
